Goal: Use online tool/utility: Utilize a website feature to perform a specific function

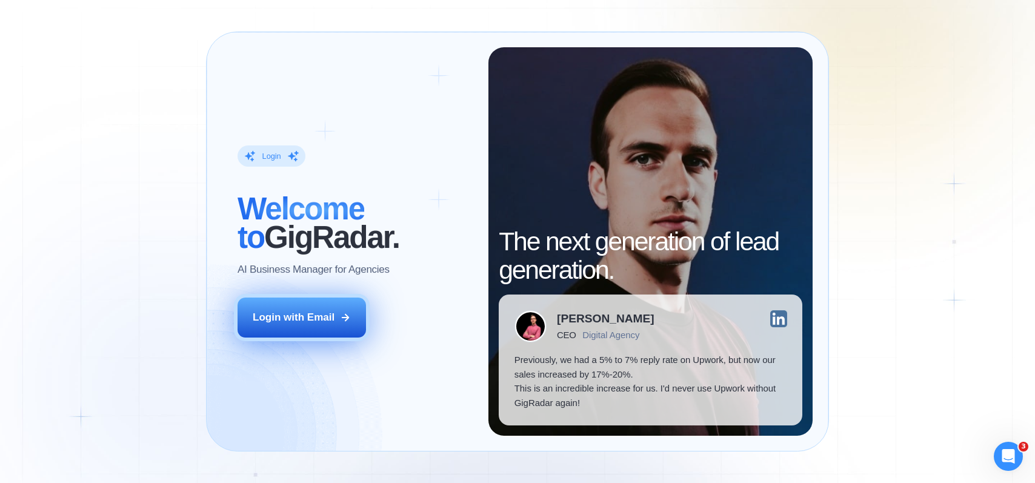
click at [263, 314] on div "Login with Email" at bounding box center [294, 317] width 82 height 14
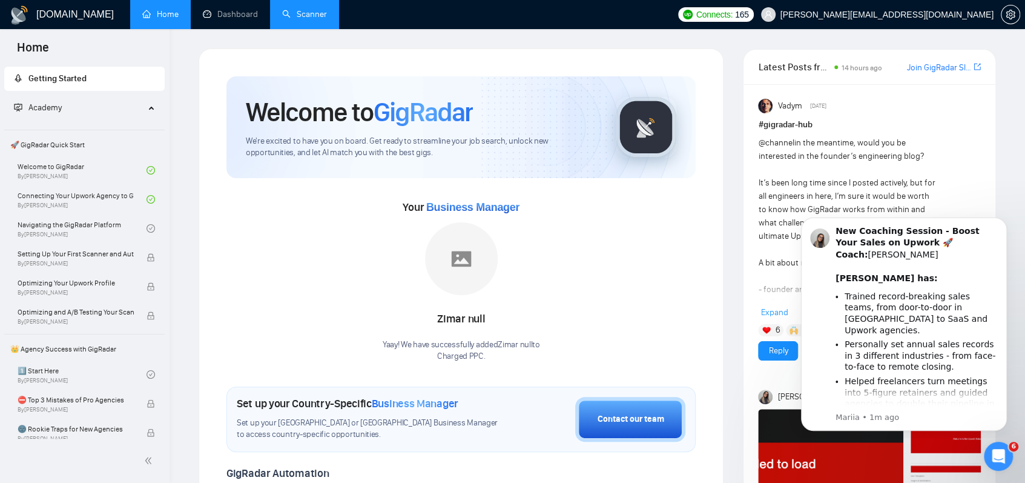
click at [282, 9] on link "Scanner" at bounding box center [304, 14] width 45 height 10
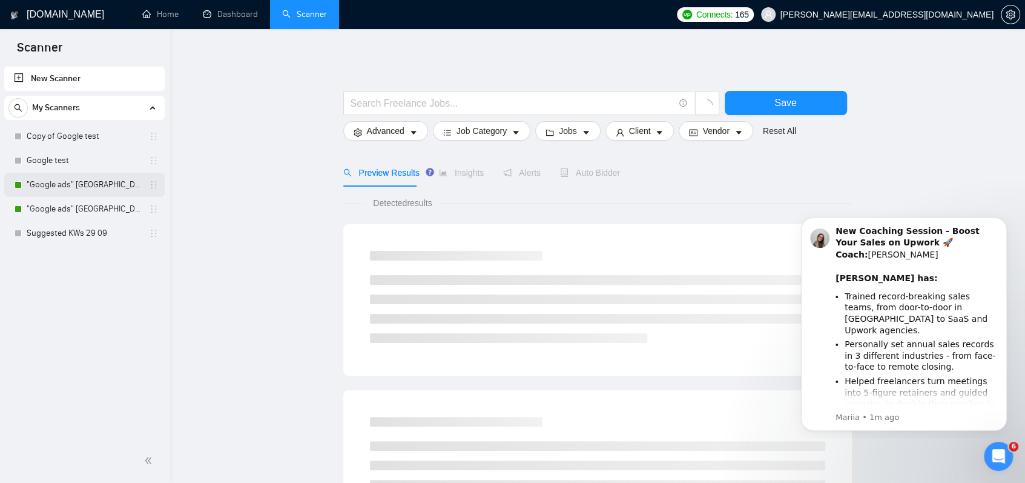
click at [73, 190] on link ""Google ads" Canada" at bounding box center [84, 185] width 115 height 24
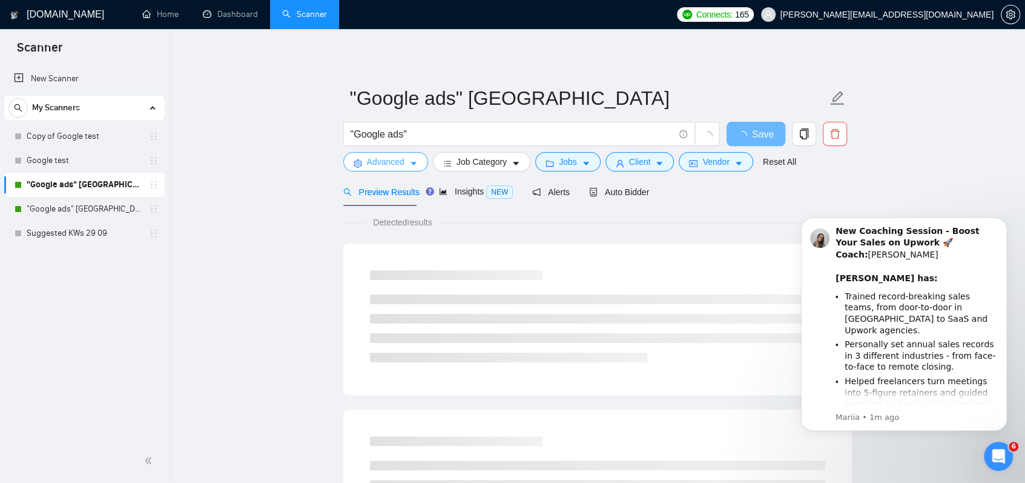
click at [423, 161] on button "Advanced" at bounding box center [385, 161] width 85 height 19
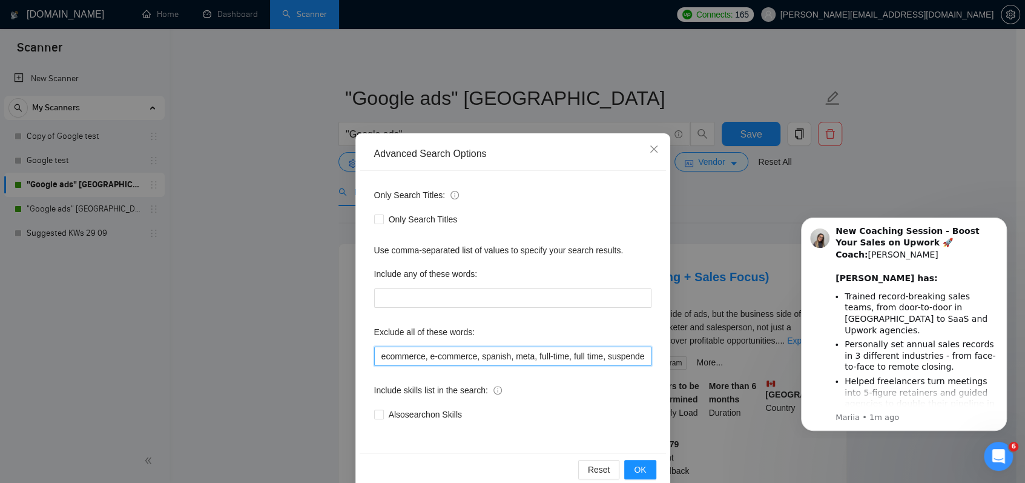
scroll to position [0, 542]
drag, startPoint x: 549, startPoint y: 359, endPoint x: 764, endPoint y: 360, distance: 215.6
click at [764, 360] on div "Advanced Search Options Only Search Titles: Only Search Titles Use comma-separa…" at bounding box center [512, 241] width 1025 height 483
drag, startPoint x: 511, startPoint y: 359, endPoint x: 783, endPoint y: 352, distance: 271.5
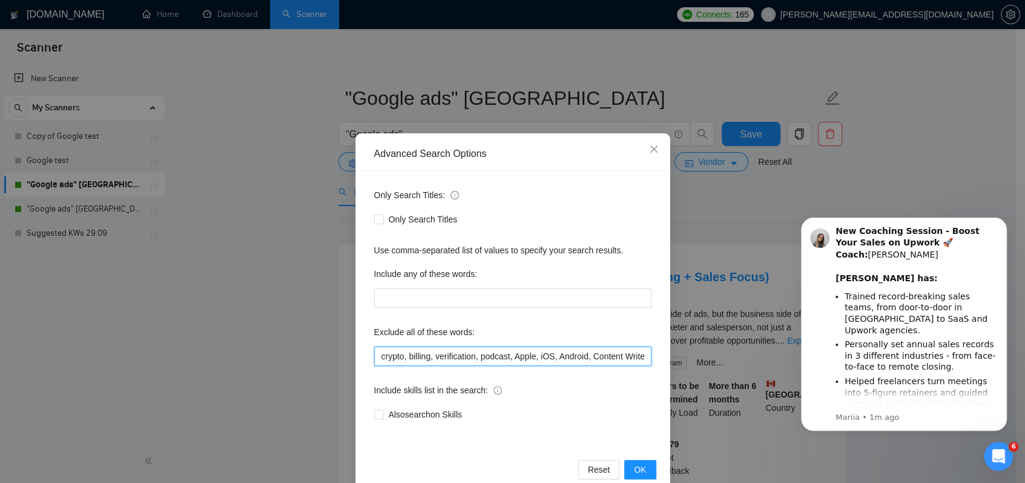
click at [783, 352] on div "Advanced Search Options Only Search Titles: Only Search Titles Use comma-separa…" at bounding box center [512, 241] width 1025 height 483
click at [641, 358] on input "ecommerce, e-commerce, spanish, meta, full-time, full time, suspended, suspensi…" at bounding box center [512, 355] width 277 height 19
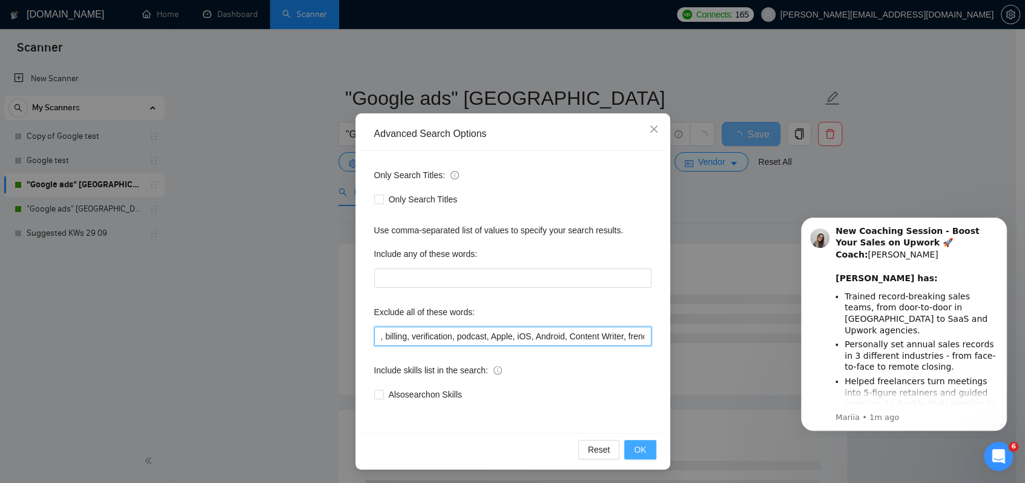
scroll to position [21, 0]
type input "ecommerce, e-commerce, spanish, meta, full-time, full time, suspended, suspensi…"
click at [640, 447] on span "OK" at bounding box center [640, 448] width 12 height 13
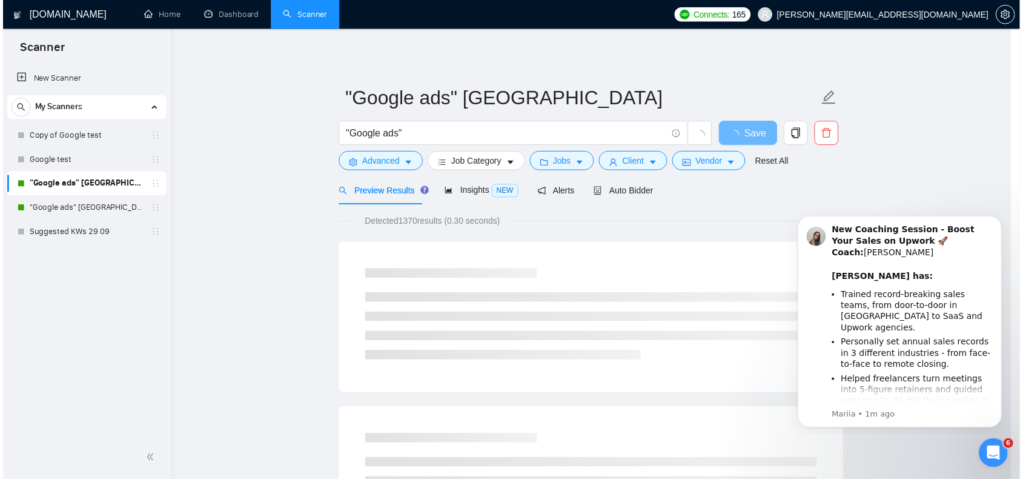
scroll to position [0, 0]
